Goal: Task Accomplishment & Management: Manage account settings

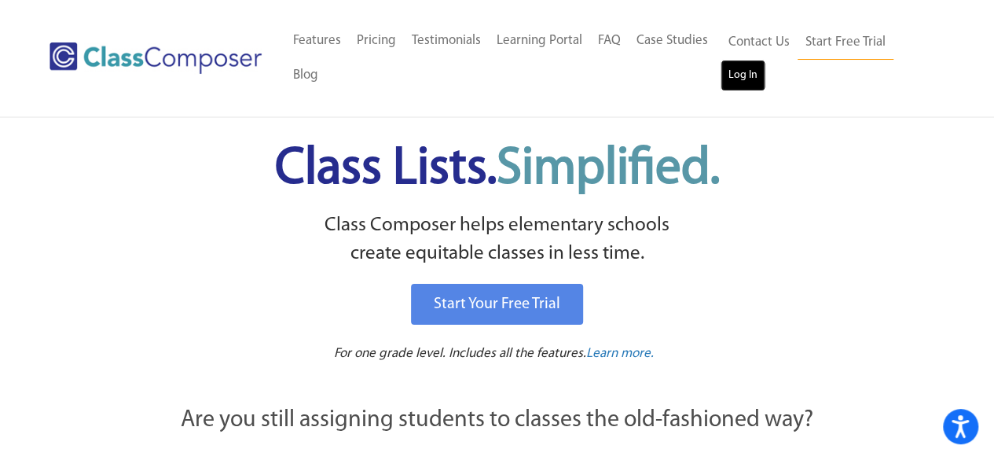
click at [749, 71] on link "Log In" at bounding box center [742, 75] width 45 height 31
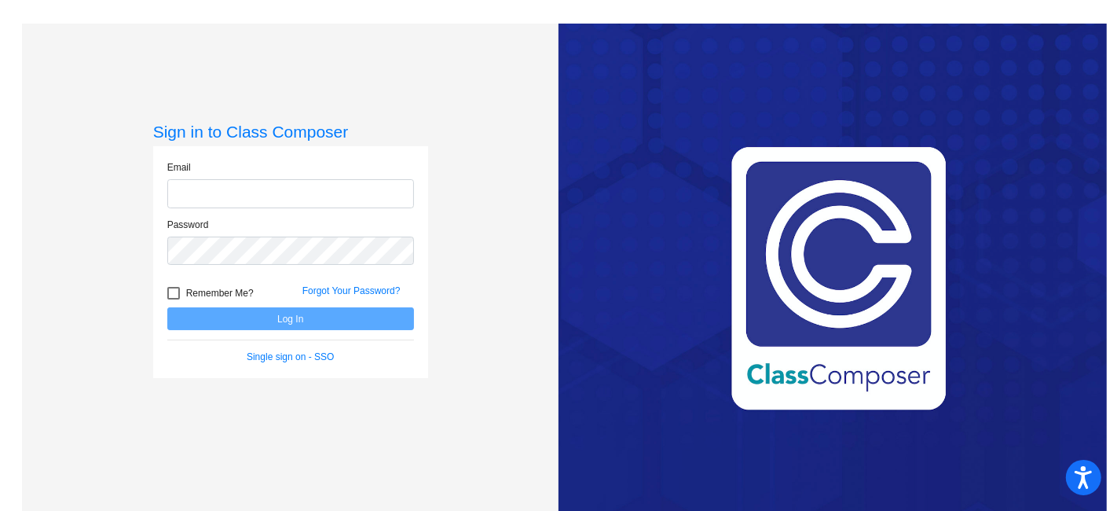
click at [218, 196] on input "email" at bounding box center [290, 193] width 247 height 29
type input "[PERSON_NAME][EMAIL_ADDRESS][PERSON_NAME][DOMAIN_NAME]"
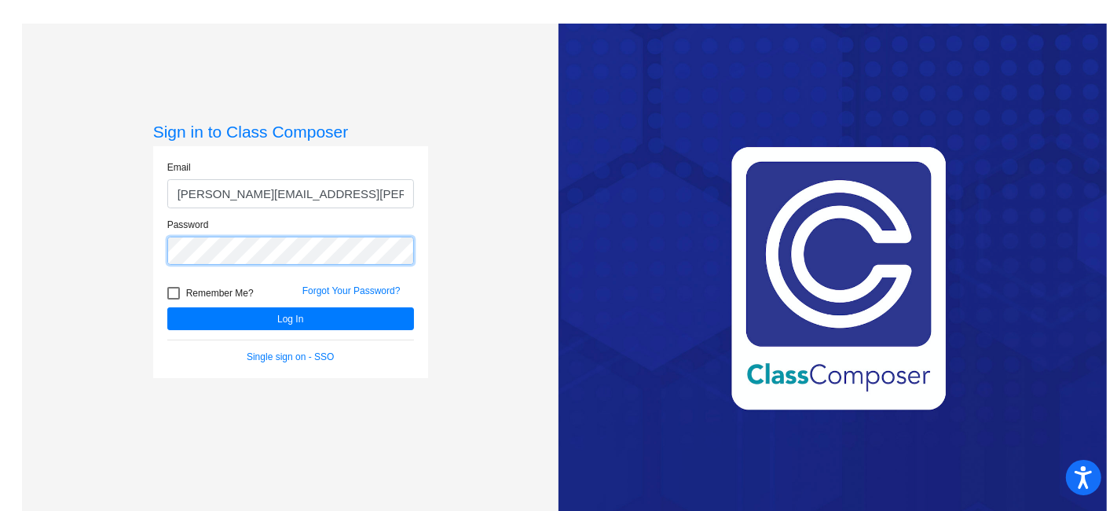
click at [167, 307] on button "Log In" at bounding box center [290, 318] width 247 height 23
